Goal: Information Seeking & Learning: Learn about a topic

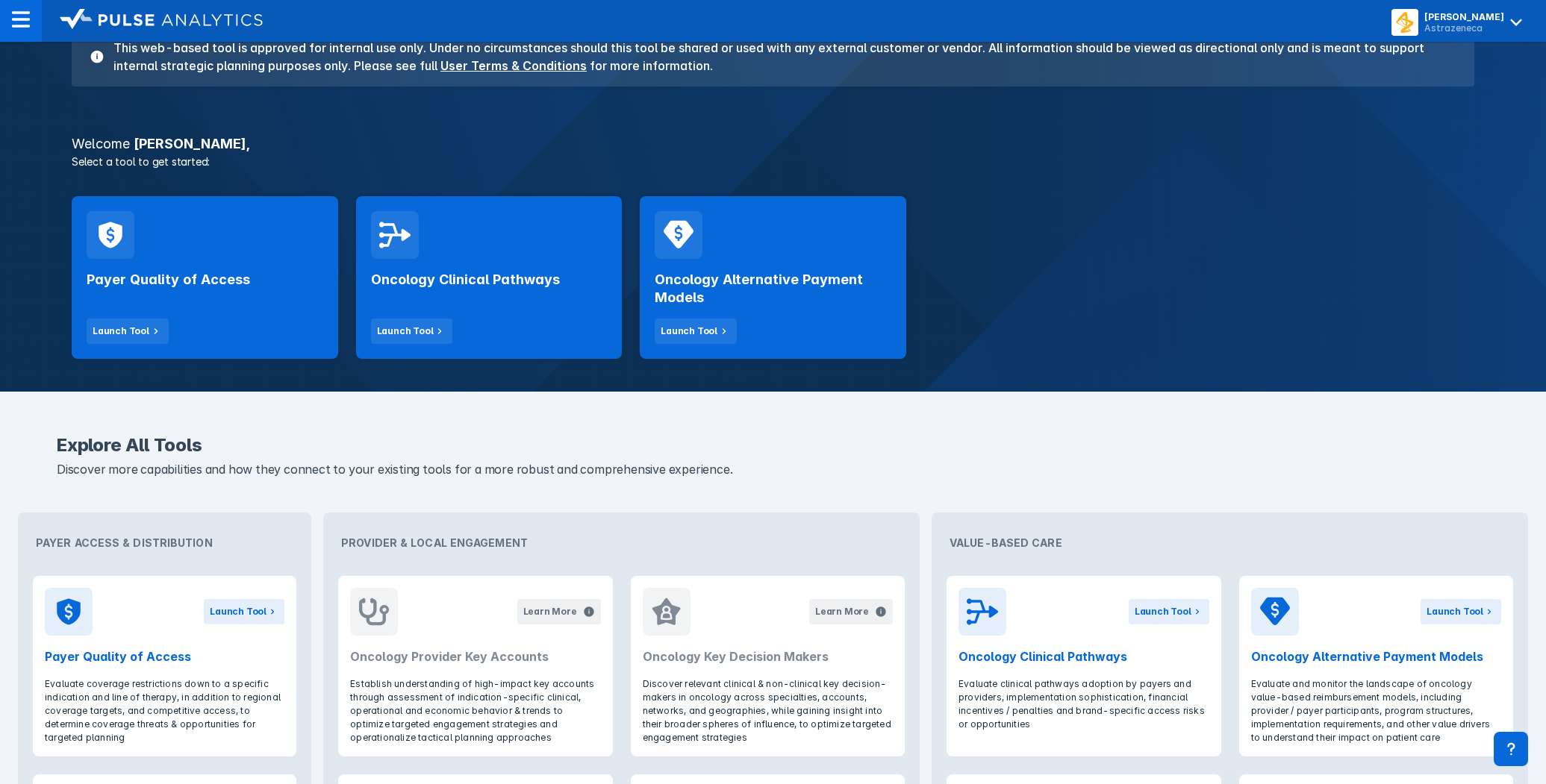
scroll to position [298, 0]
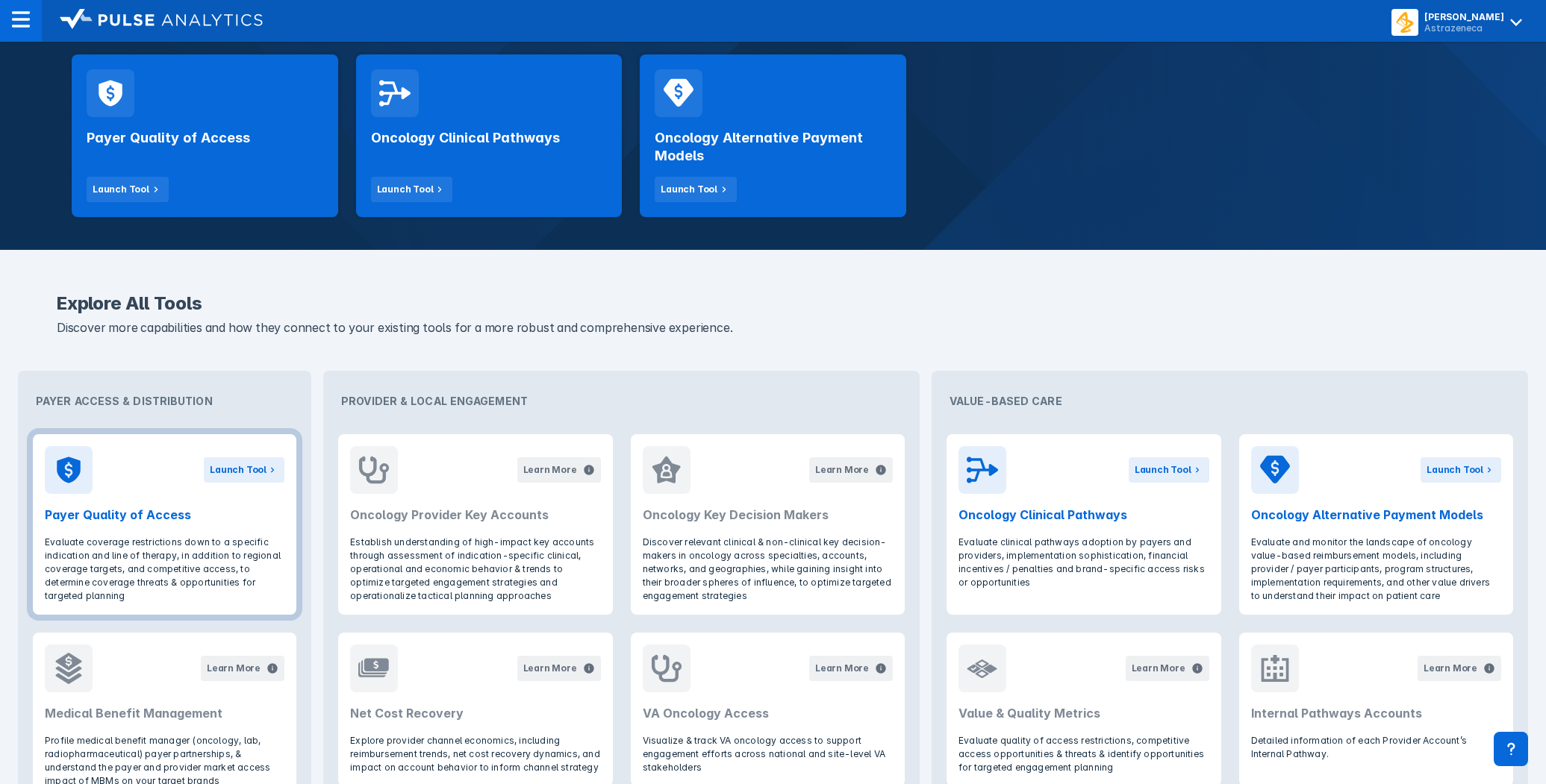
click at [182, 514] on h2 "Payer Quality of Access" at bounding box center [164, 514] width 239 height 18
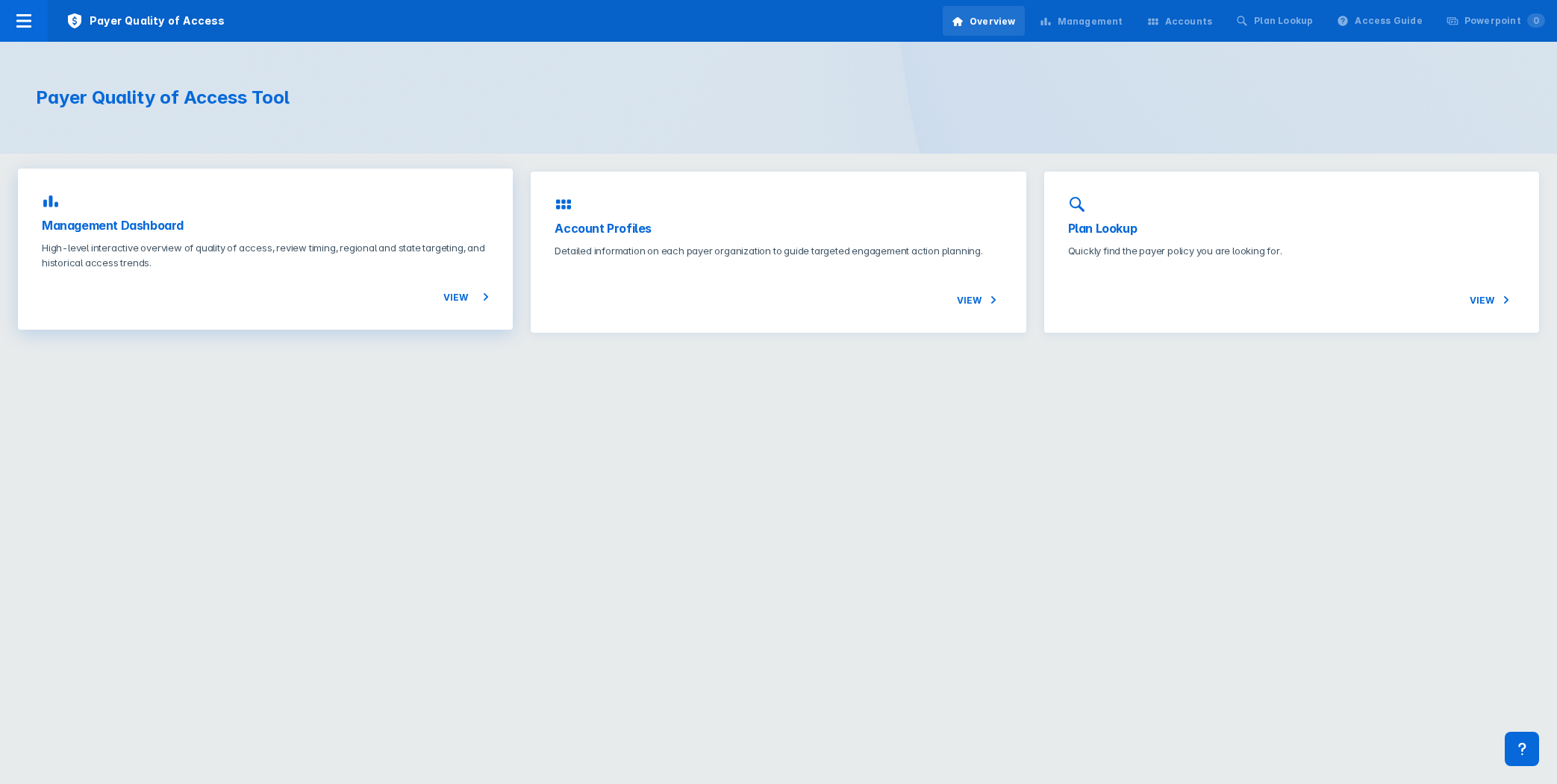
click at [158, 230] on h3 "Management Dashboard" at bounding box center [265, 225] width 447 height 18
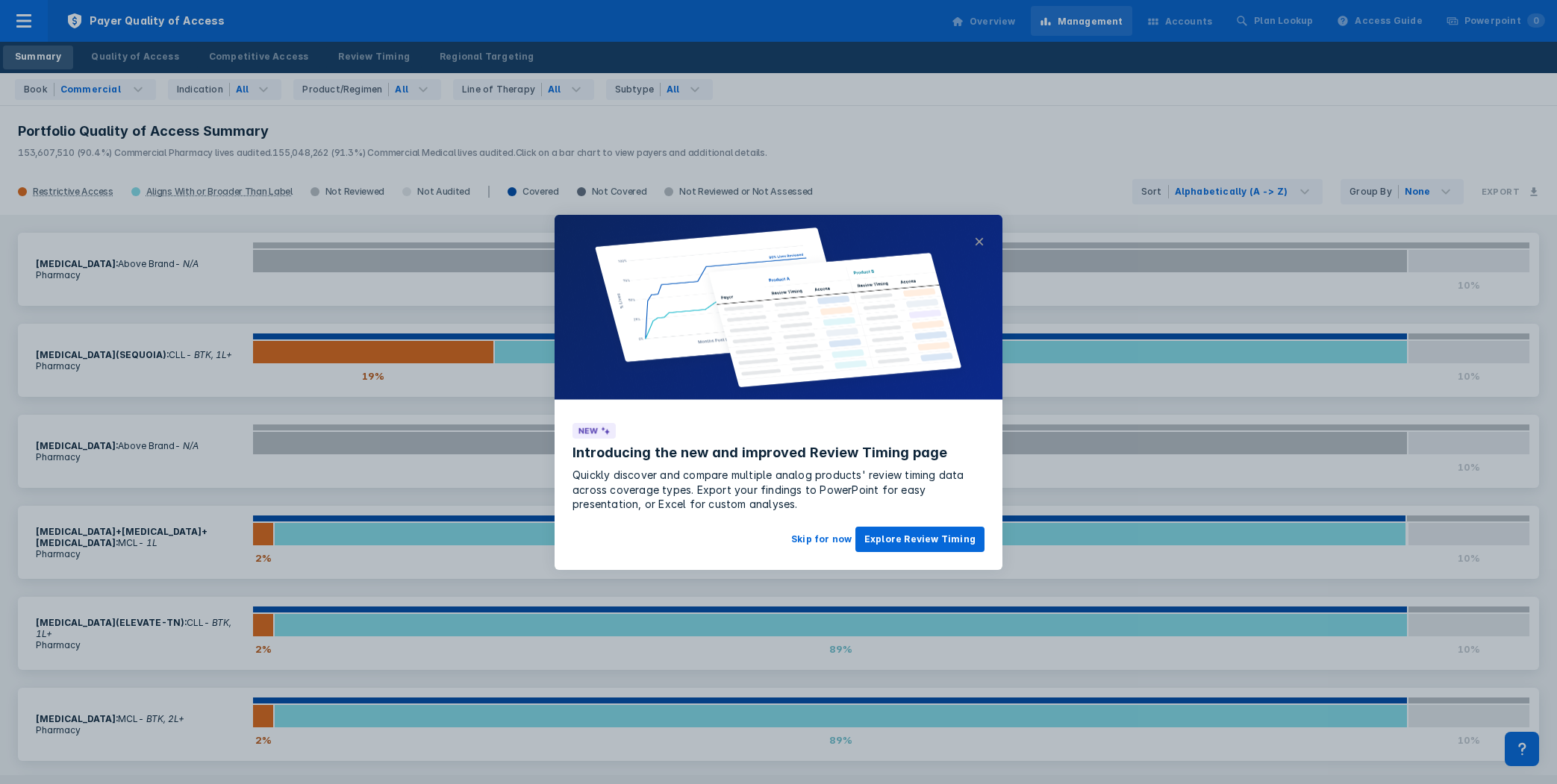
click at [978, 242] on button "×" at bounding box center [979, 241] width 10 height 18
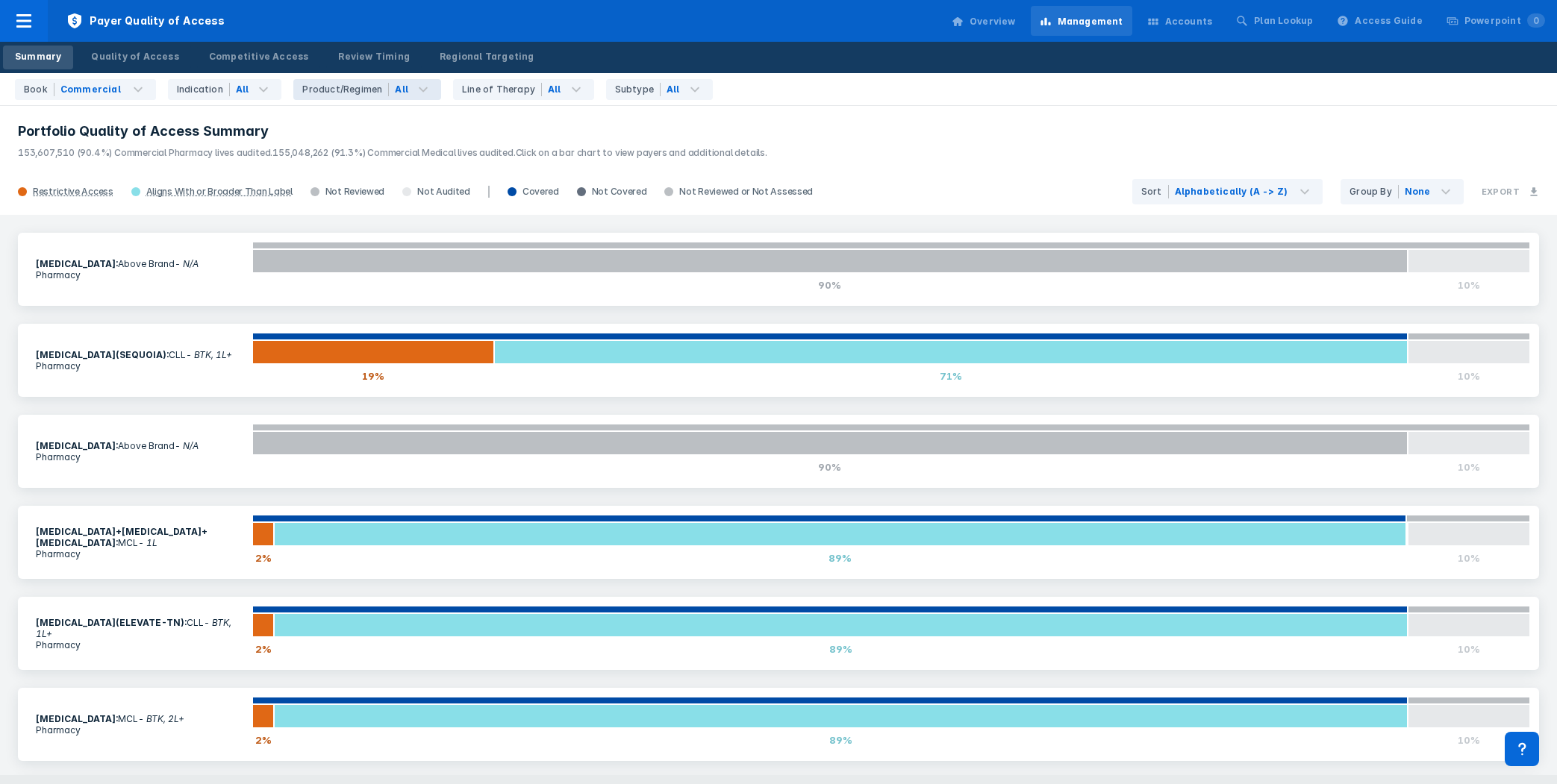
click at [399, 95] on div "All" at bounding box center [415, 90] width 52 height 21
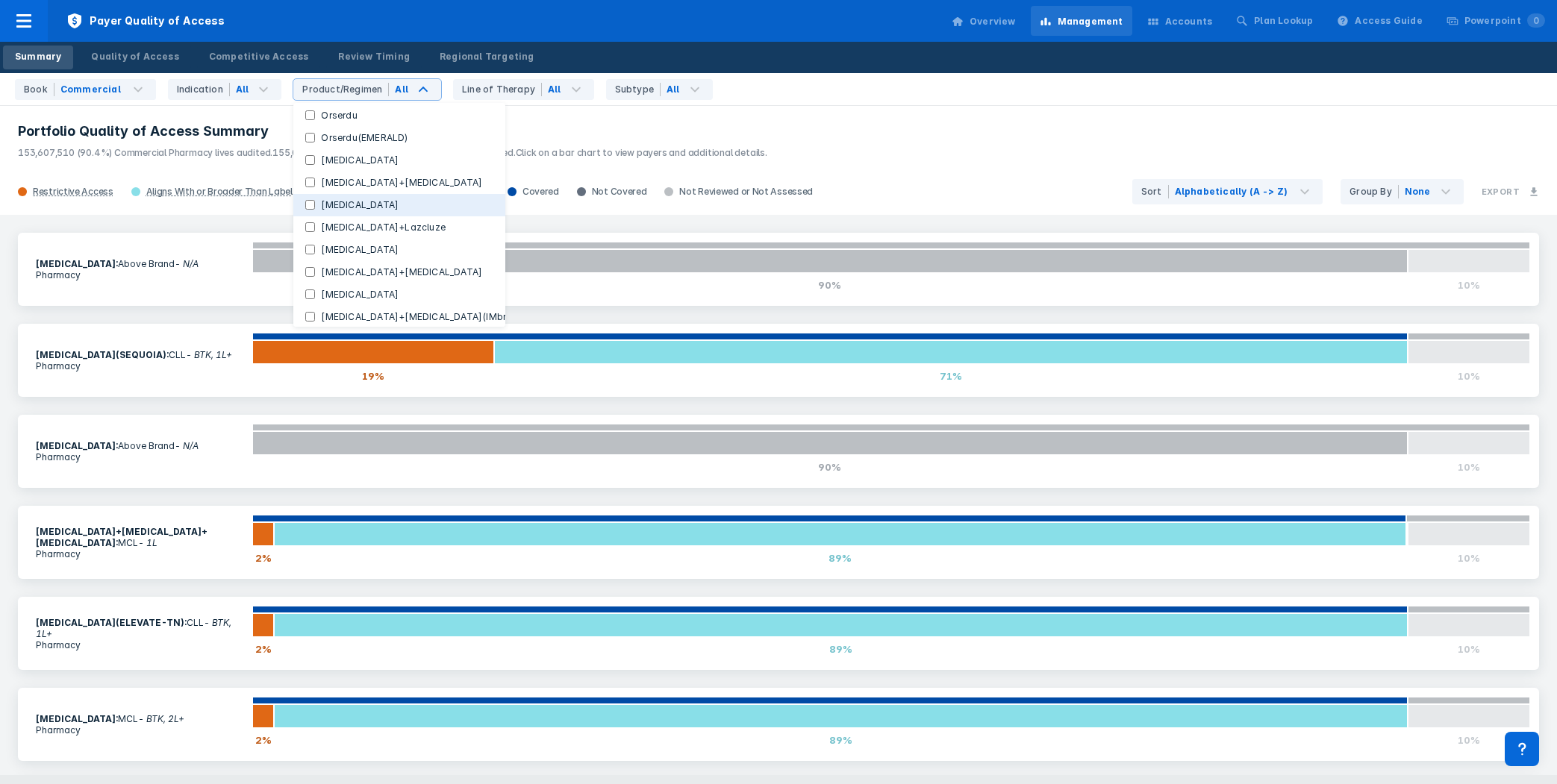
scroll to position [628, 0]
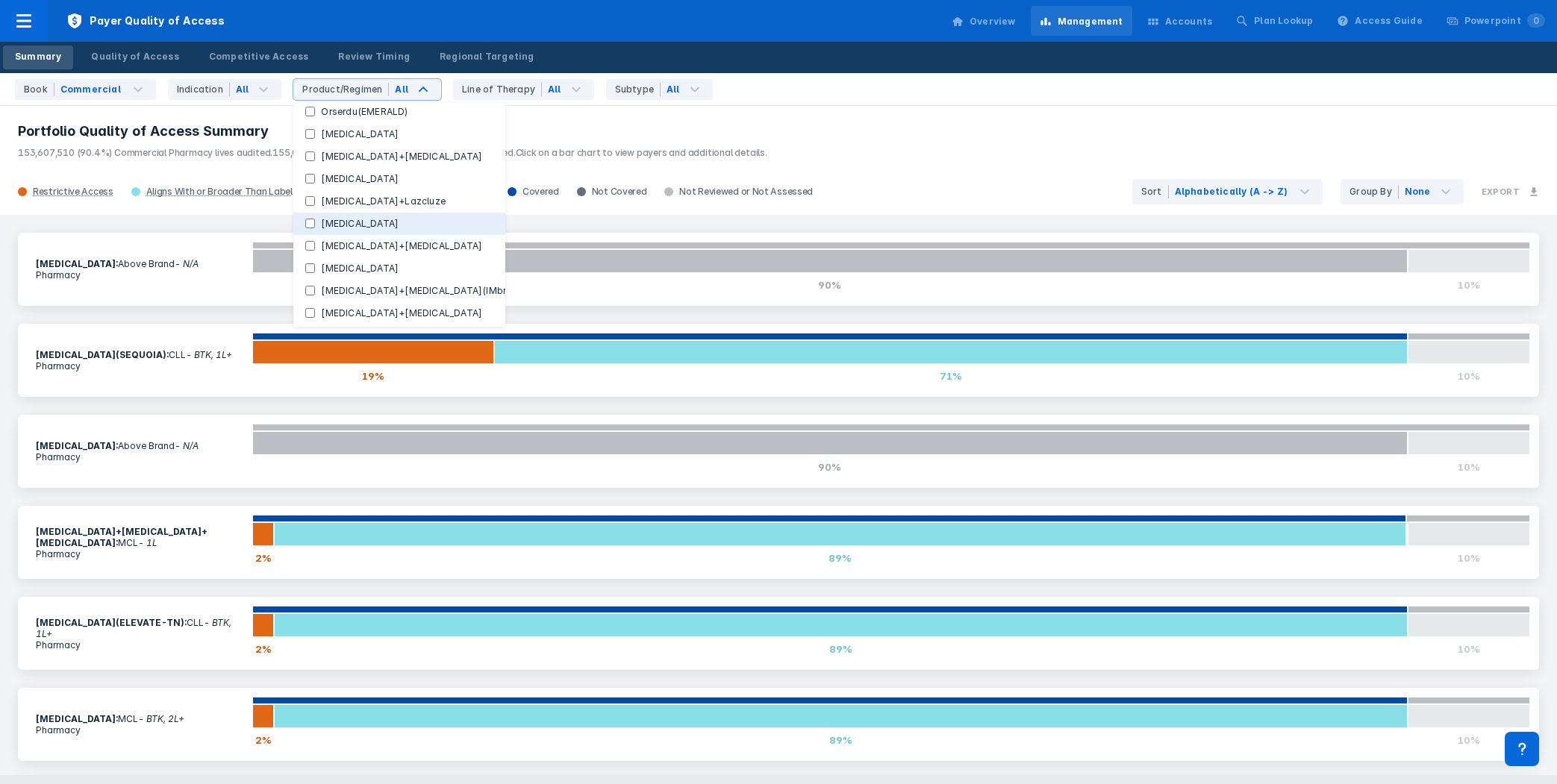
click at [300, 228] on button "[MEDICAL_DATA]" at bounding box center [399, 224] width 212 height 22
checkbox Regimens "false"
checkbox input "true"
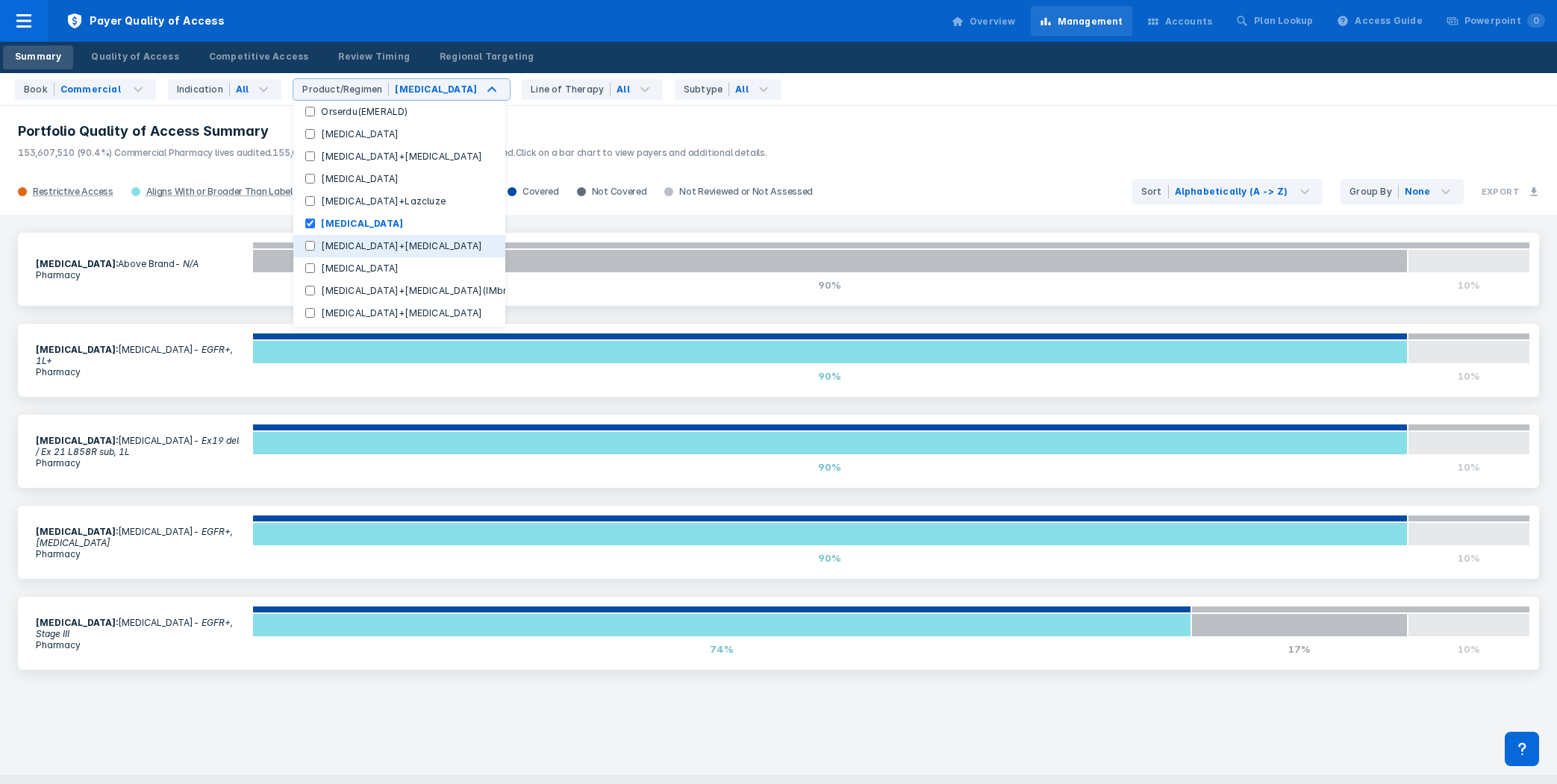
click at [305, 248] on input "[MEDICAL_DATA]+[MEDICAL_DATA]" at bounding box center [309, 245] width 9 height 9
checkbox input "true"
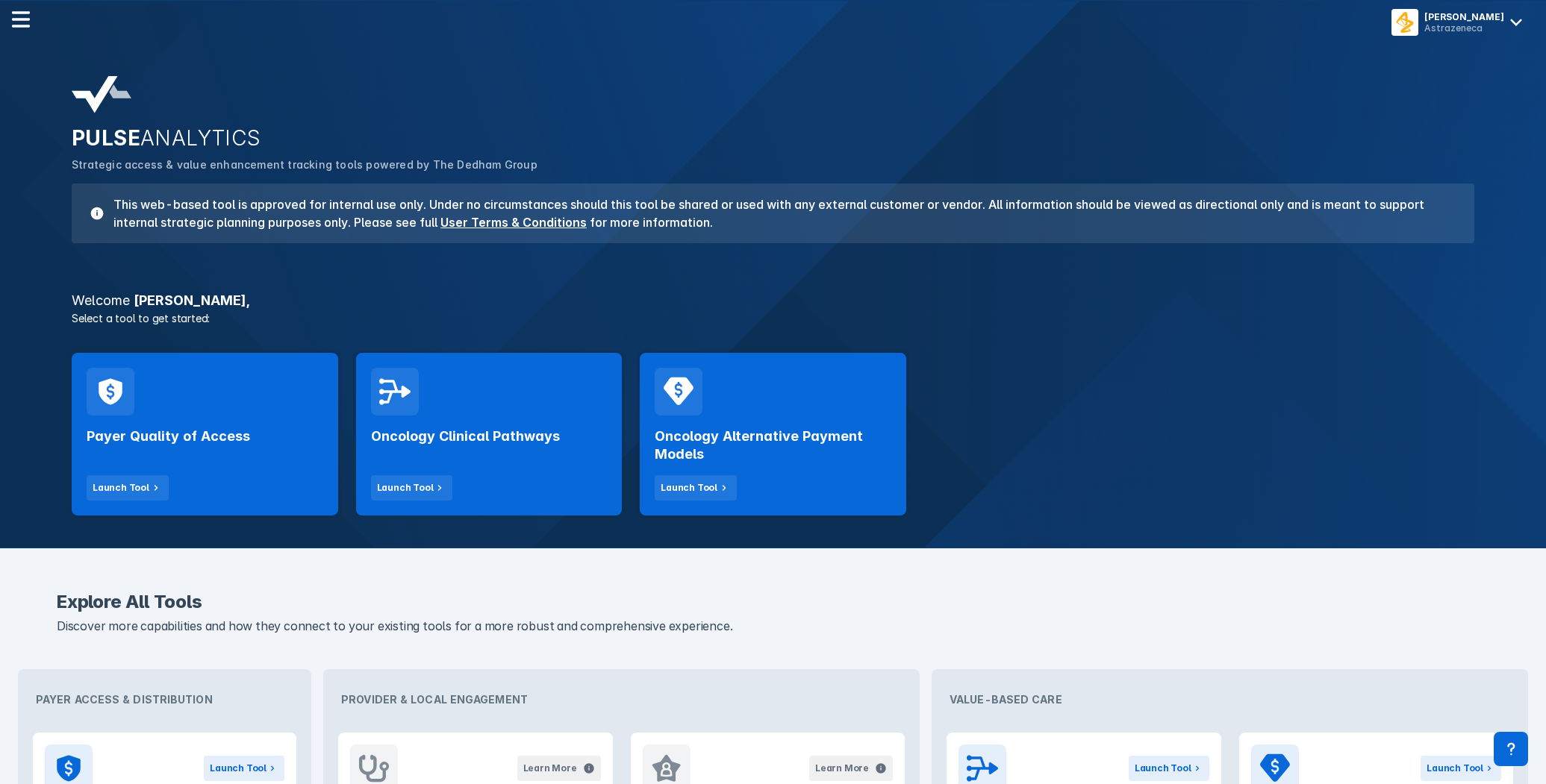
click at [253, 127] on span "ANALYTICS" at bounding box center [200, 138] width 121 height 25
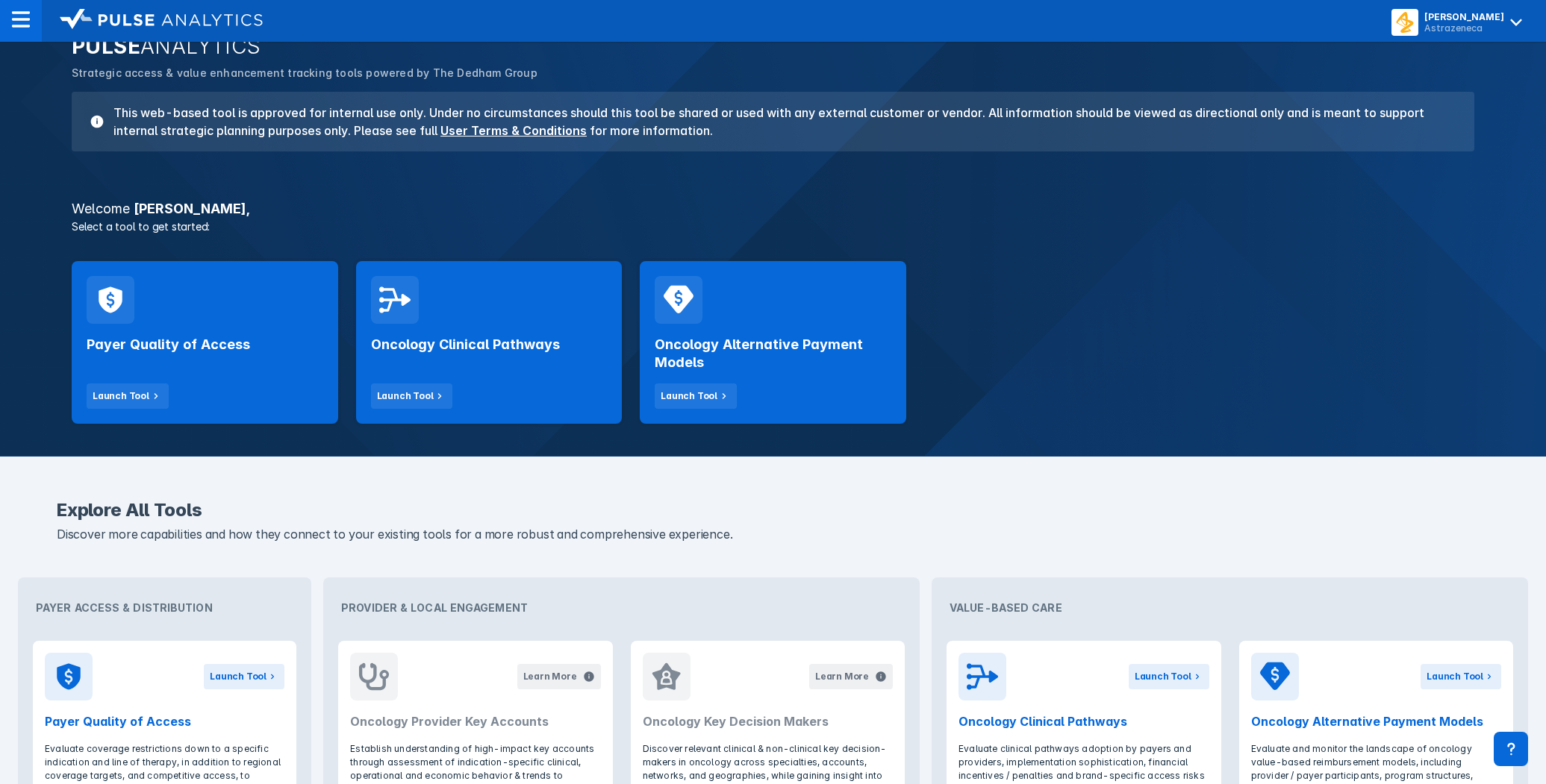
scroll to position [150, 0]
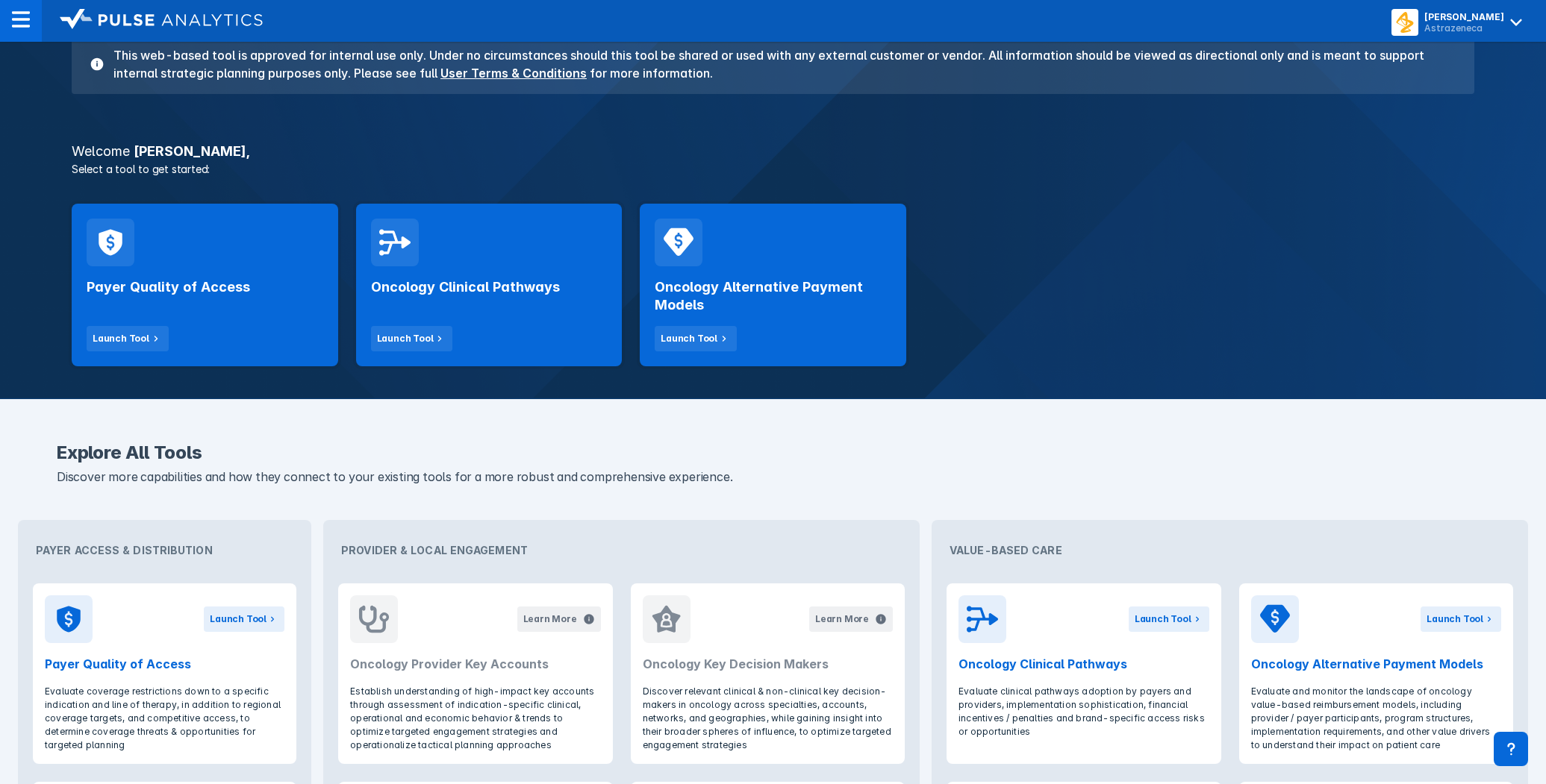
click at [1279, 301] on div "Payer Quality of Access Launch Tool Oncology Clinical Pathways Launch Tool Onco…" at bounding box center [773, 285] width 1420 height 181
